Goal: Information Seeking & Learning: Learn about a topic

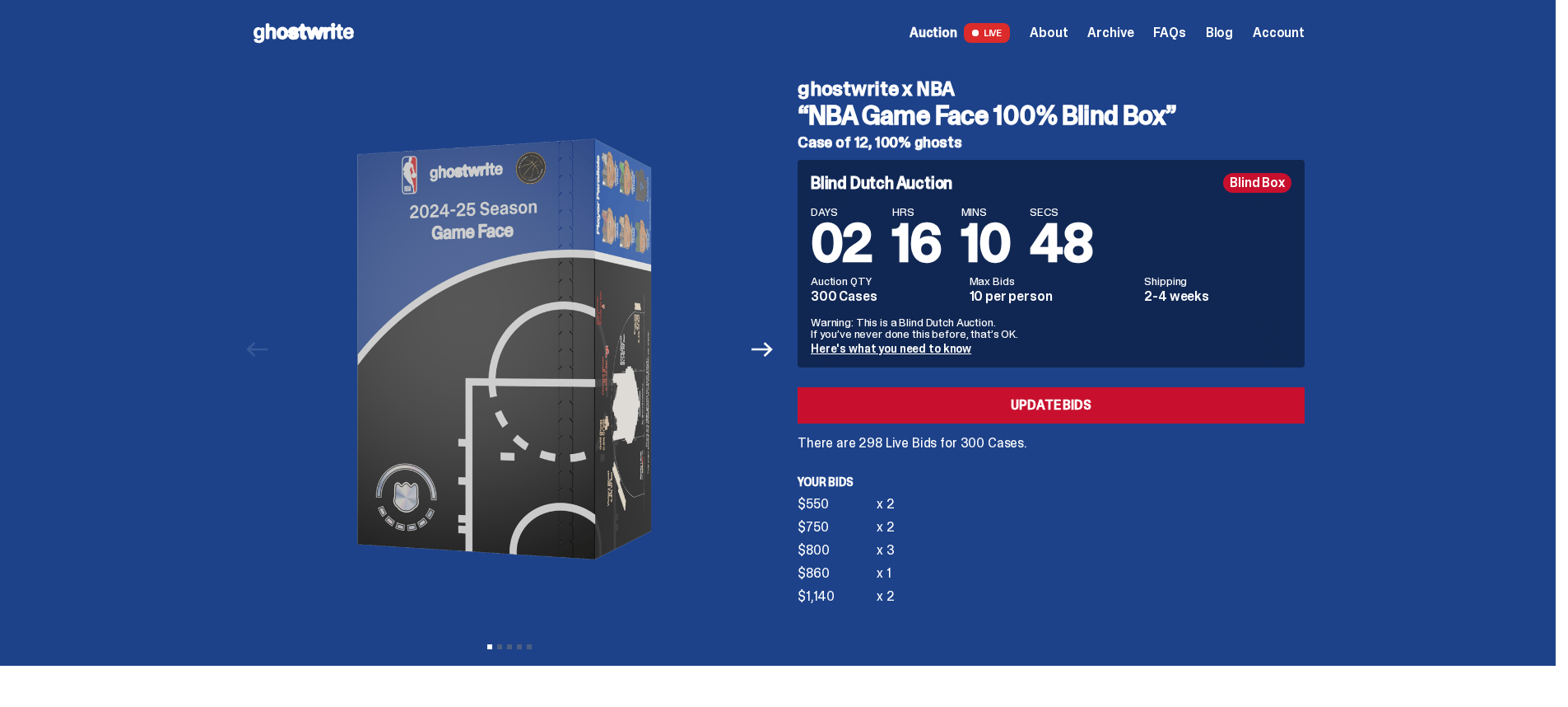
click at [924, 348] on link "Here's what you need to know" at bounding box center [891, 348] width 160 height 15
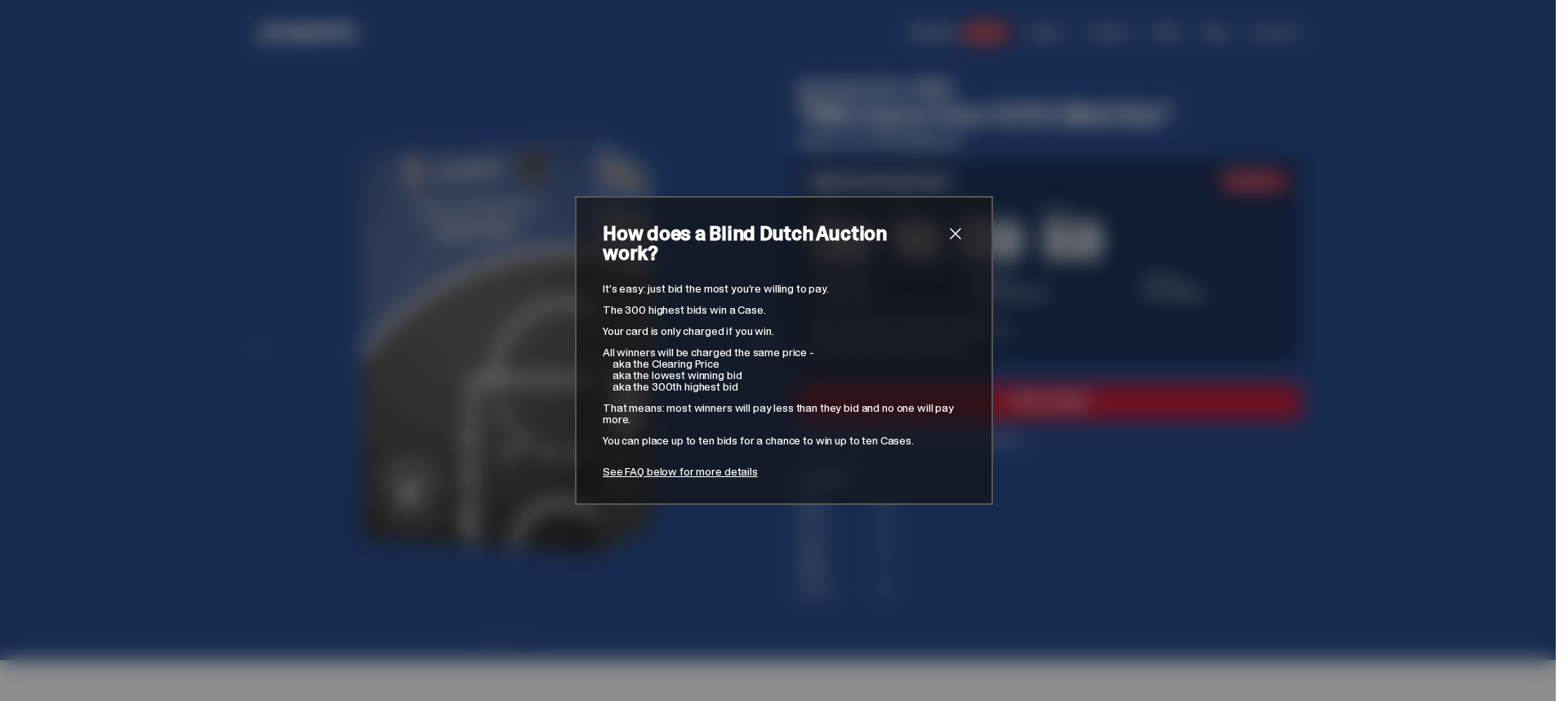
click at [951, 244] on span "close" at bounding box center [955, 234] width 20 height 20
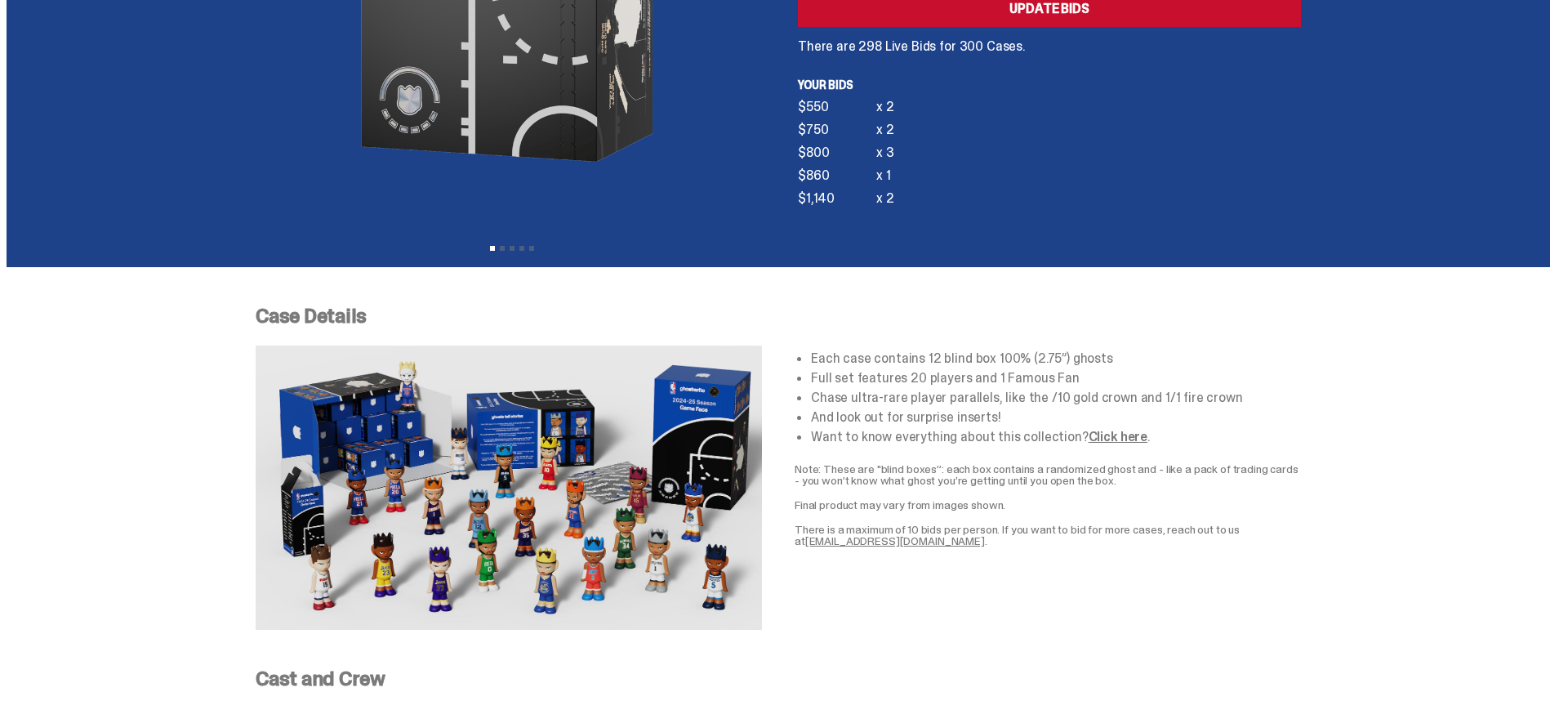
scroll to position [232, 0]
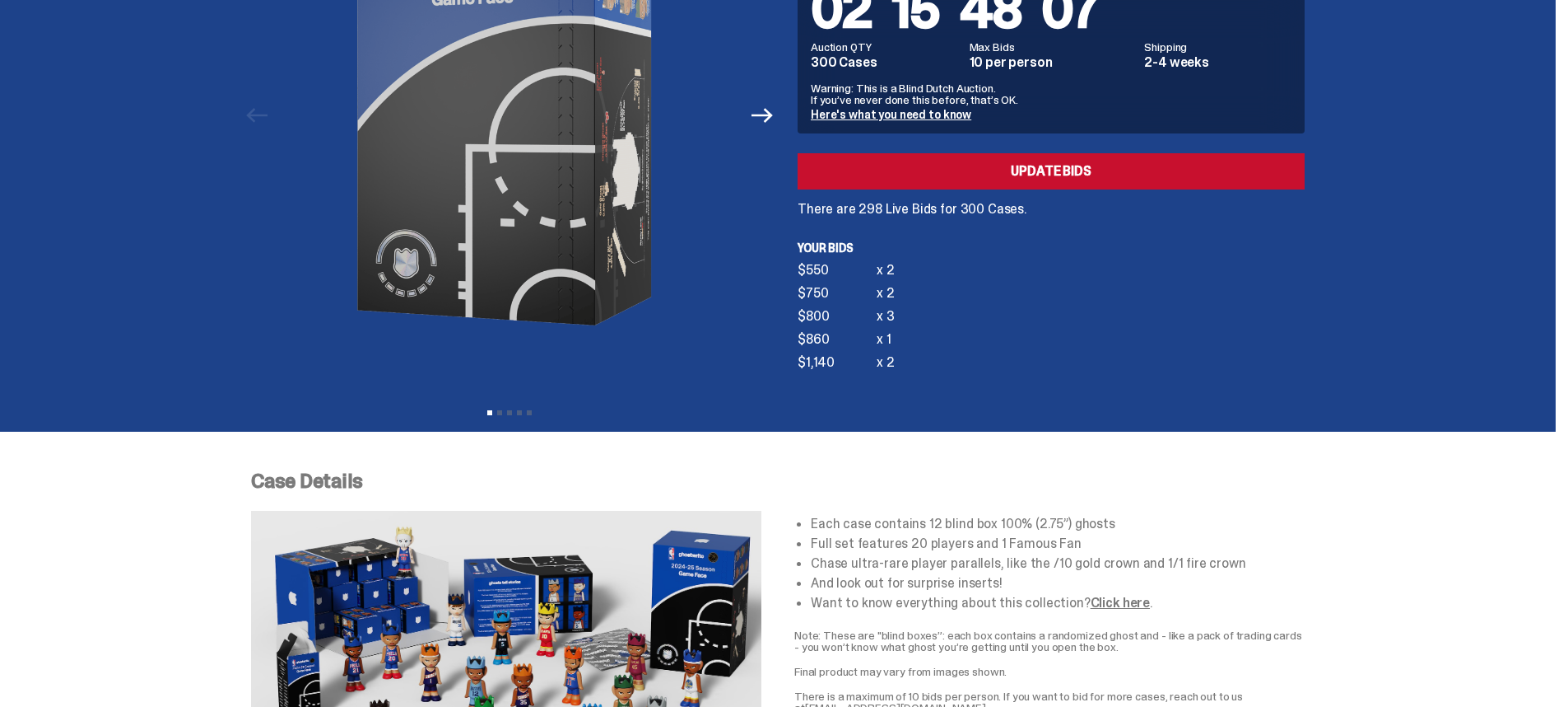
click at [910, 116] on link "Here's what you need to know" at bounding box center [891, 115] width 160 height 15
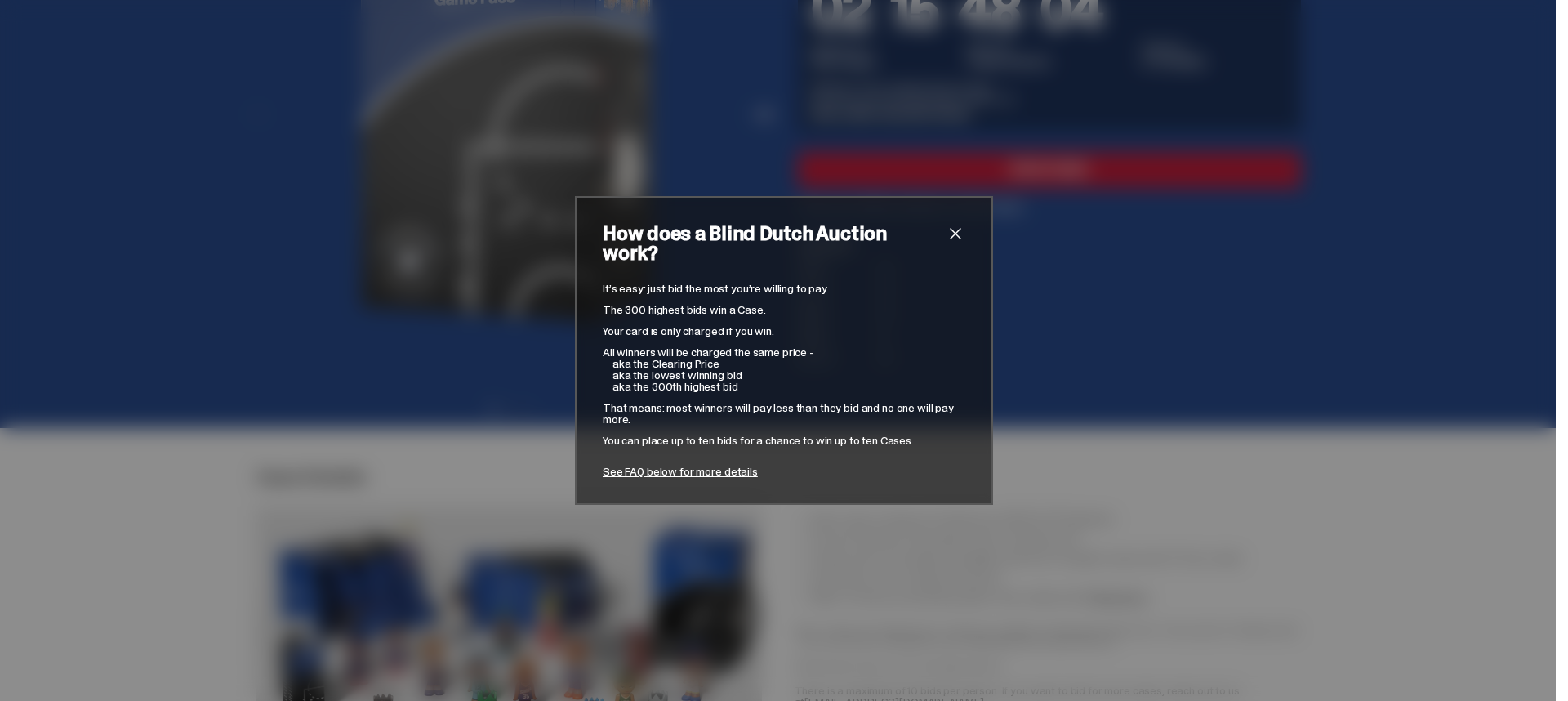
click at [710, 464] on link "See FAQ below for more details" at bounding box center [680, 471] width 155 height 14
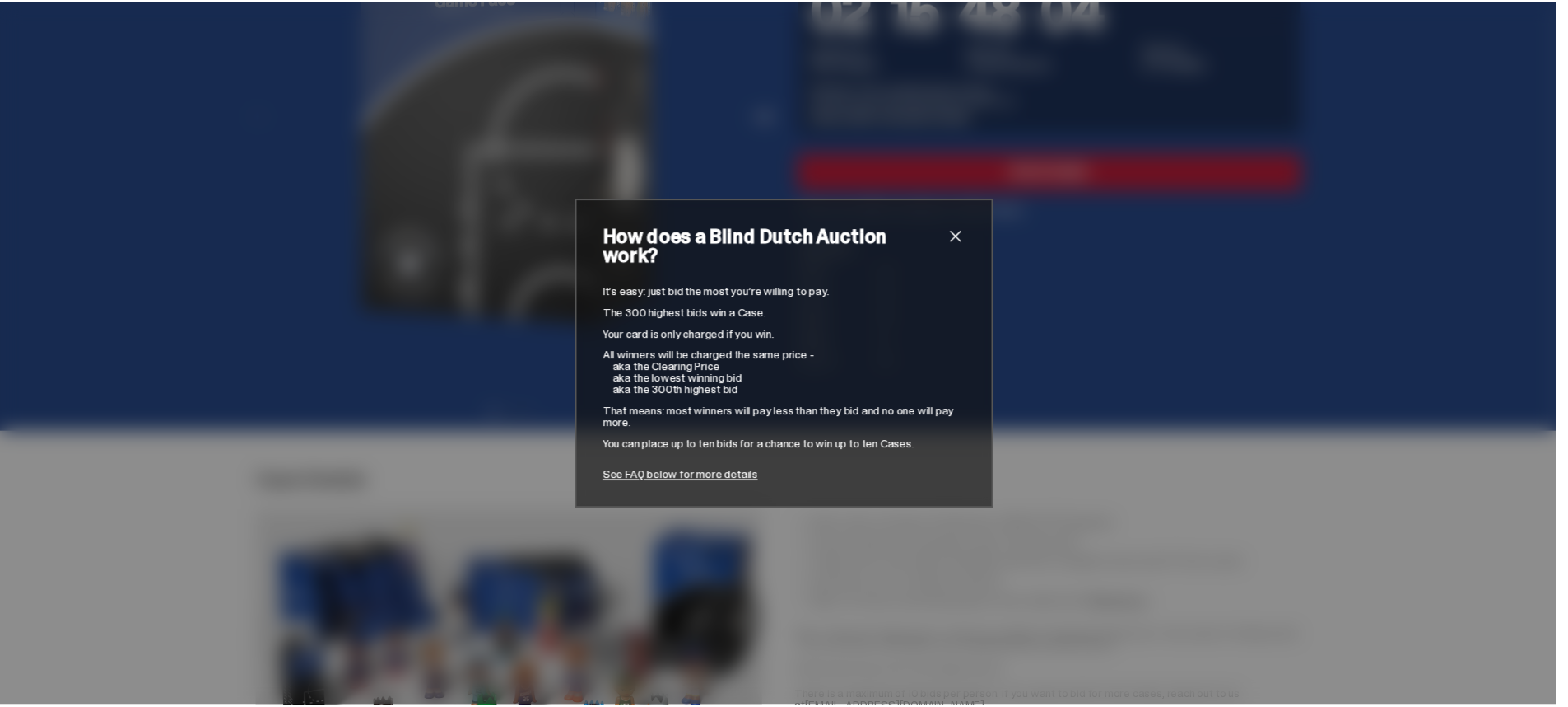
scroll to position [6484, 0]
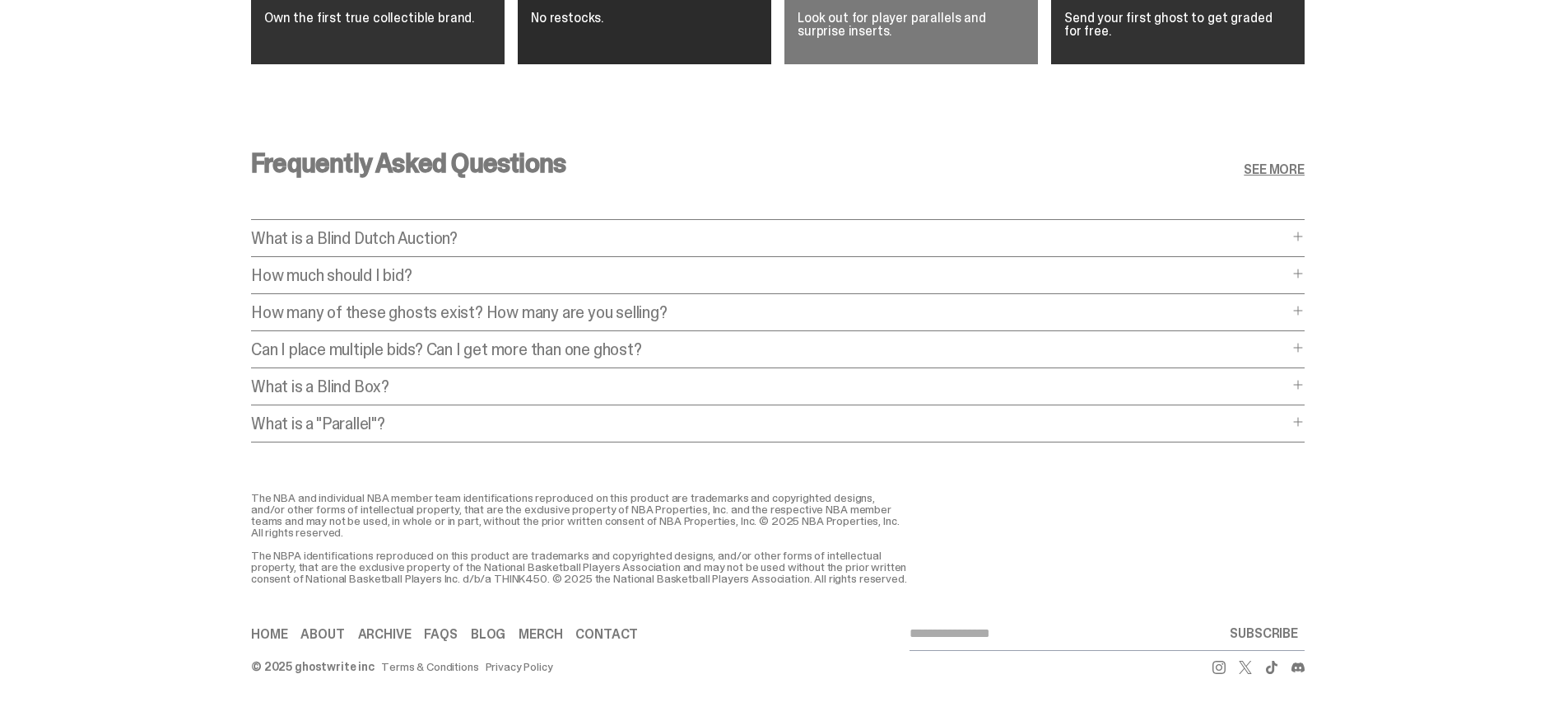
click at [587, 230] on p "What is a Blind Dutch Auction?" at bounding box center [769, 238] width 1037 height 16
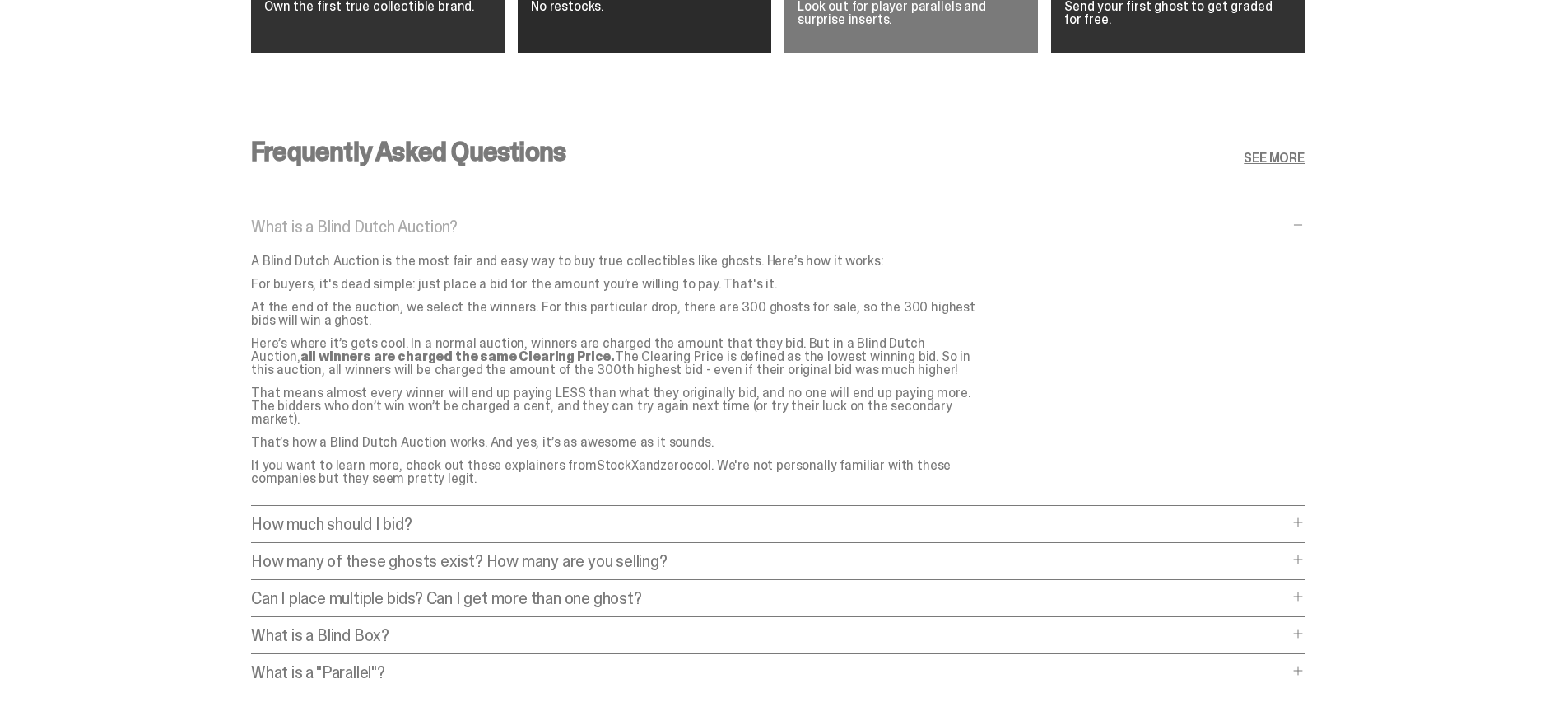
click at [546, 520] on div "How much should I bid? How much should I bid? The short answer is: just bid the…" at bounding box center [778, 530] width 1054 height 27
click at [545, 517] on p "How much should I bid?" at bounding box center [769, 524] width 1037 height 16
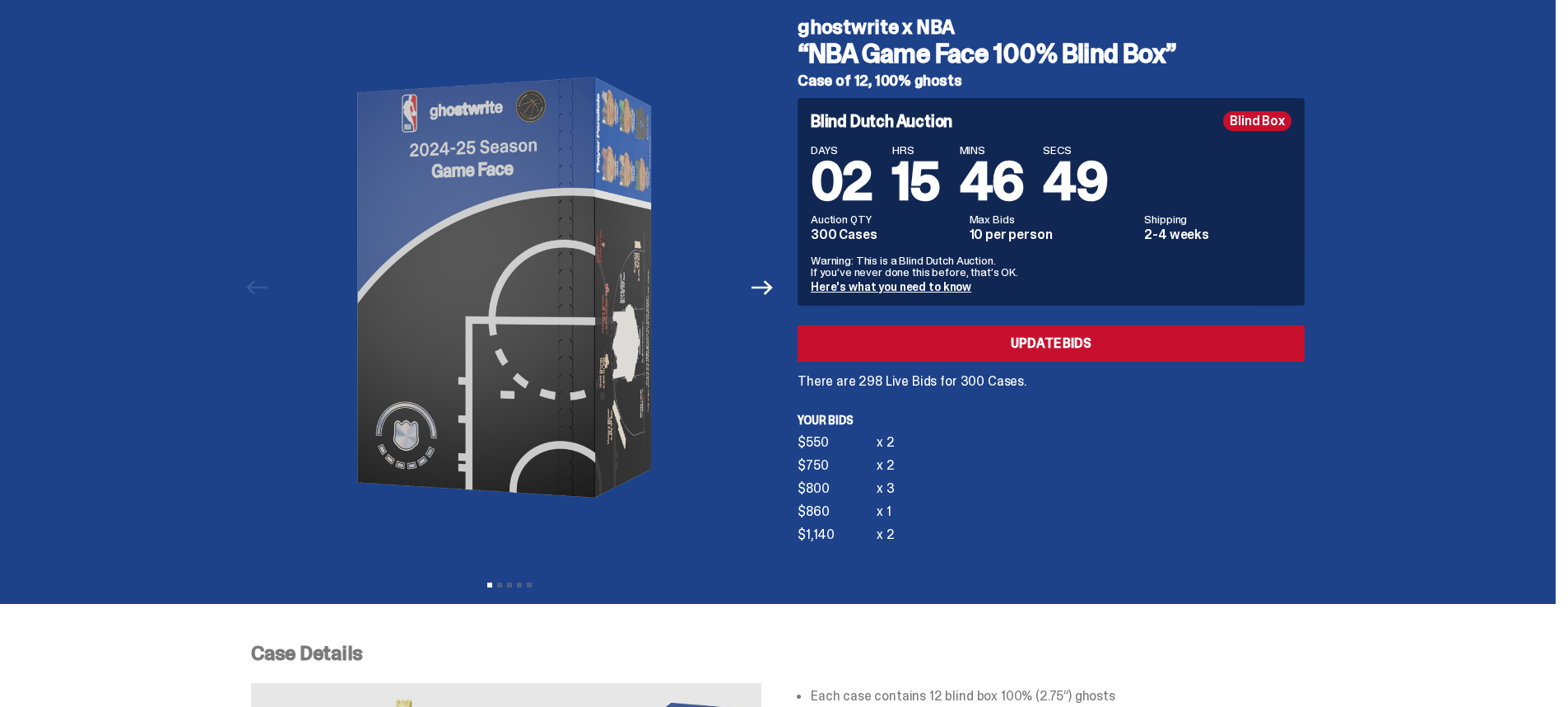
scroll to position [0, 0]
